Goal: Task Accomplishment & Management: Use online tool/utility

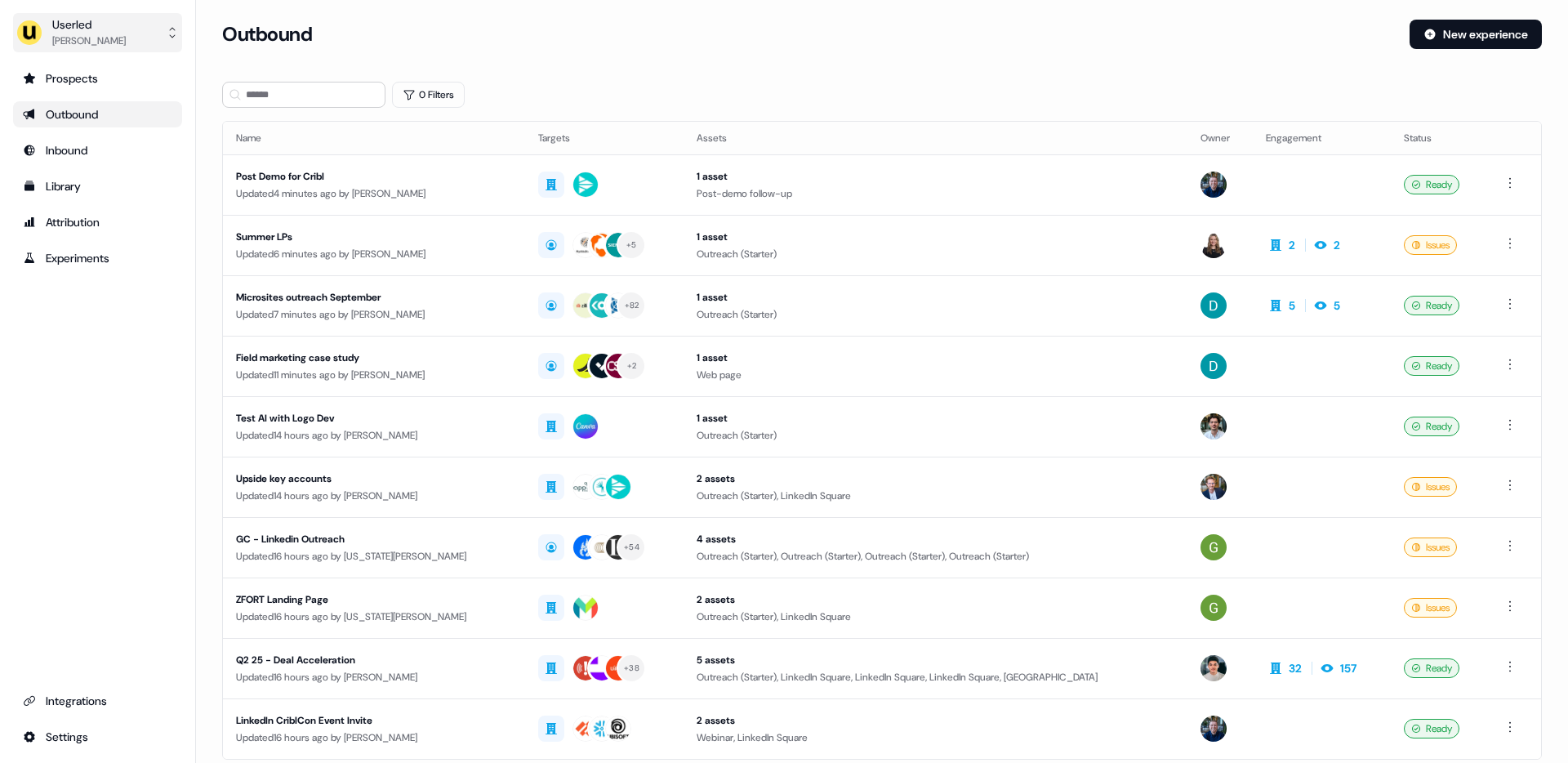
click at [120, 38] on button "Userled [PERSON_NAME]" at bounding box center [98, 33] width 169 height 39
click at [124, 64] on div "Impersonate (Admin)" at bounding box center [97, 76] width 156 height 29
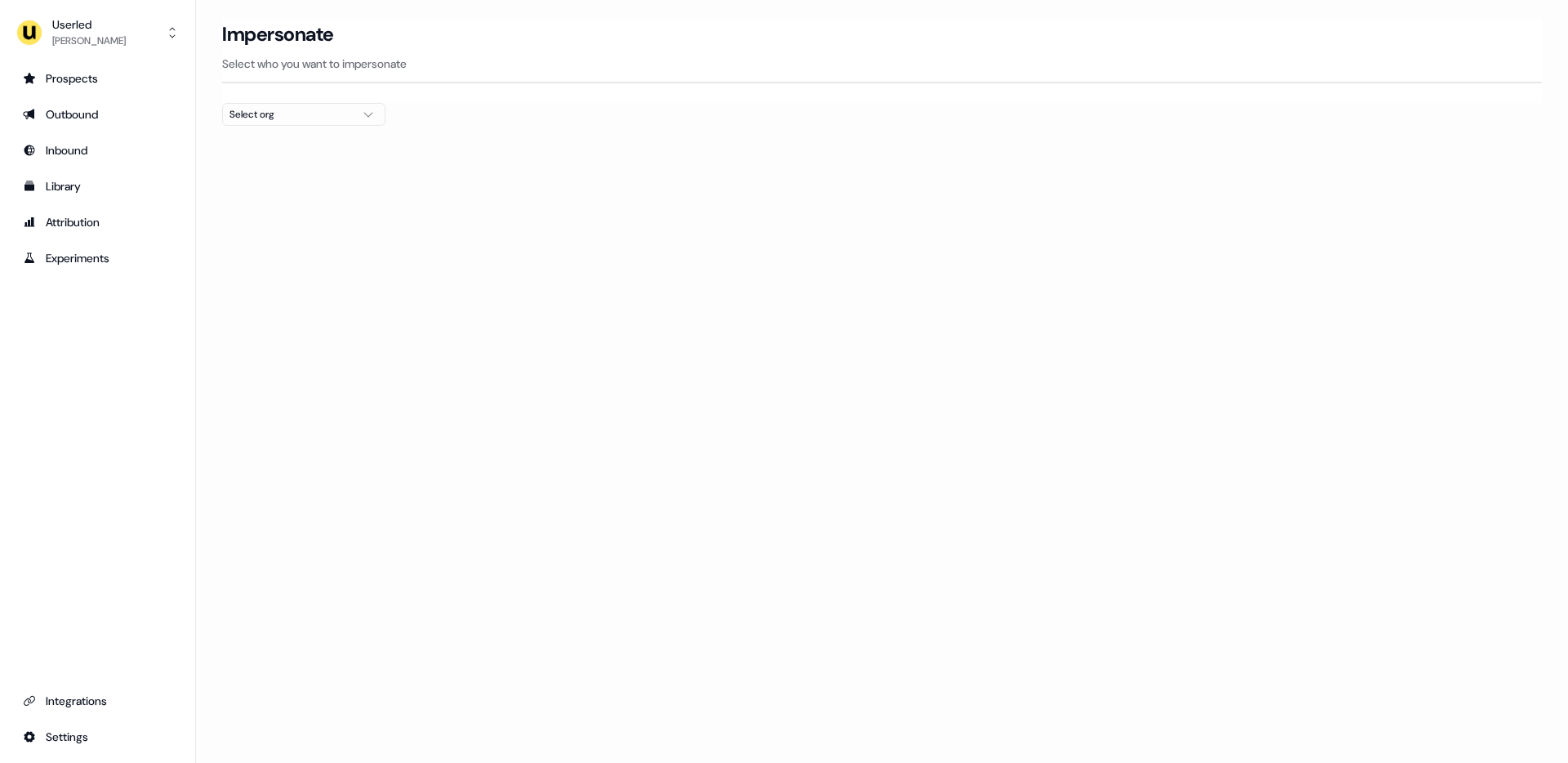
click at [302, 124] on button "Select org" at bounding box center [304, 115] width 164 height 23
type input "*****"
click at [287, 178] on div "nPlan" at bounding box center [304, 173] width 162 height 26
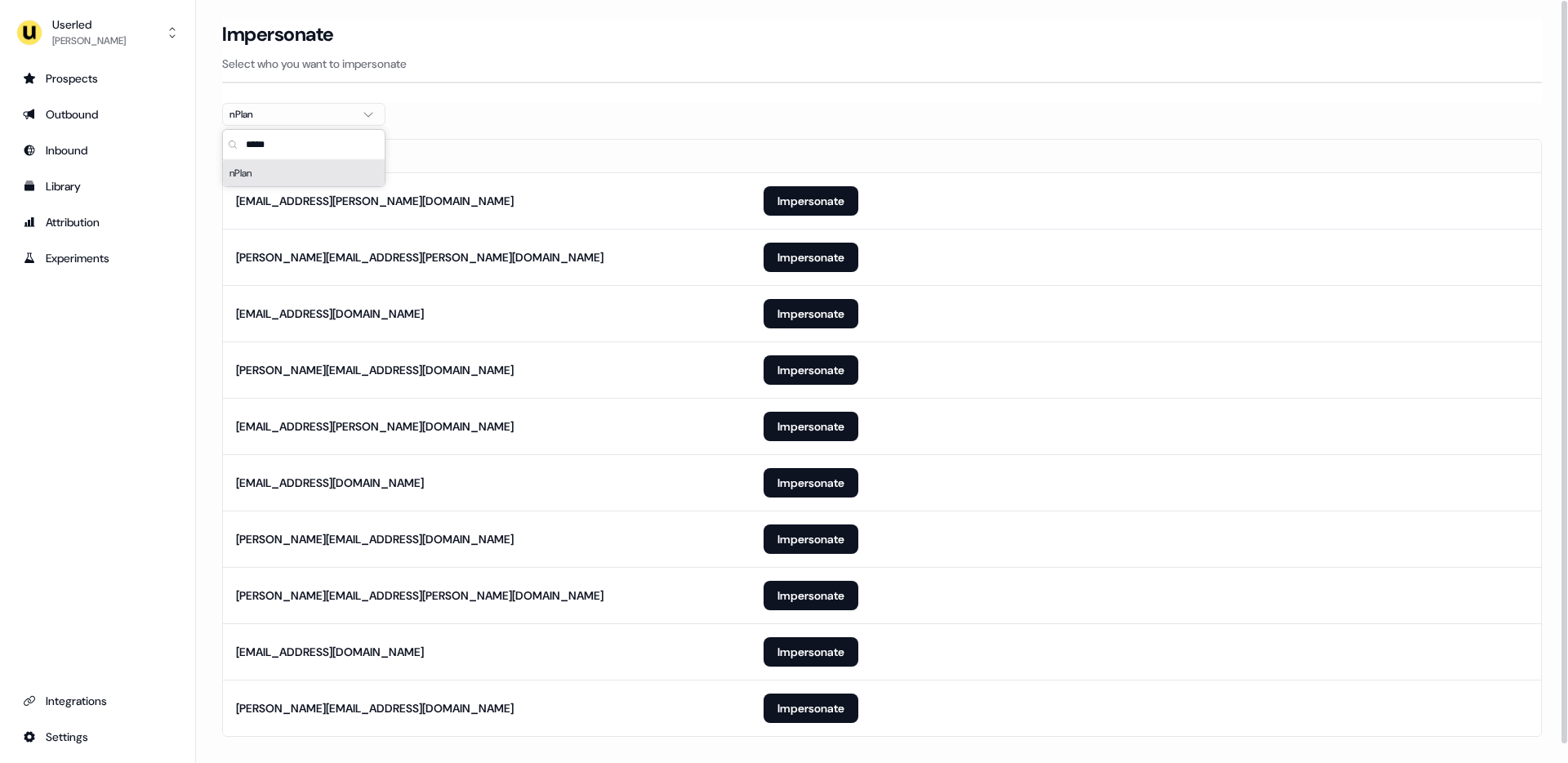
click at [621, 141] on th "Email" at bounding box center [486, 156] width 527 height 33
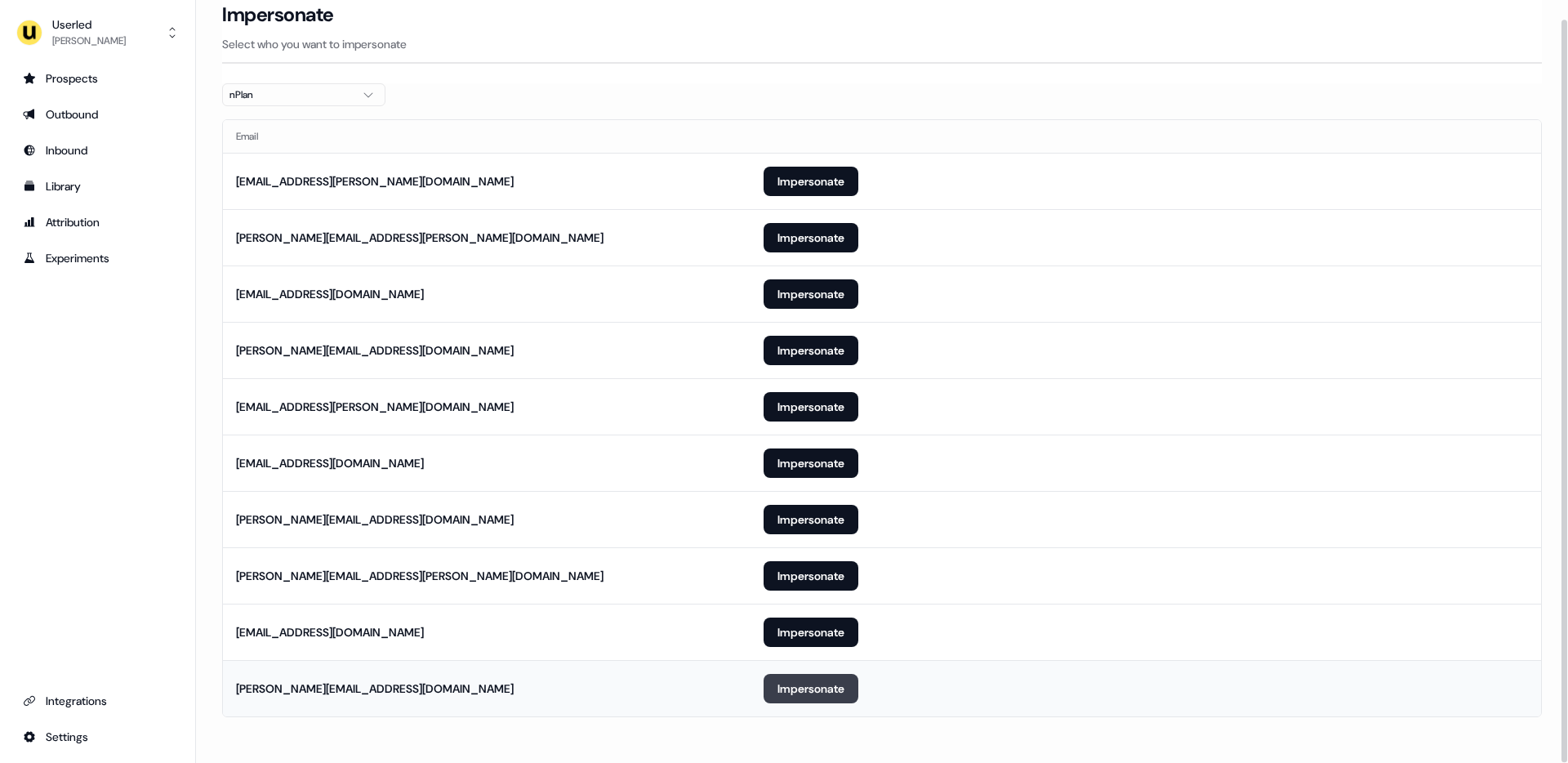
drag, startPoint x: 787, startPoint y: 692, endPoint x: 776, endPoint y: 687, distance: 12.1
click at [787, 692] on button "Impersonate" at bounding box center [811, 688] width 95 height 29
